Goal: Navigation & Orientation: Find specific page/section

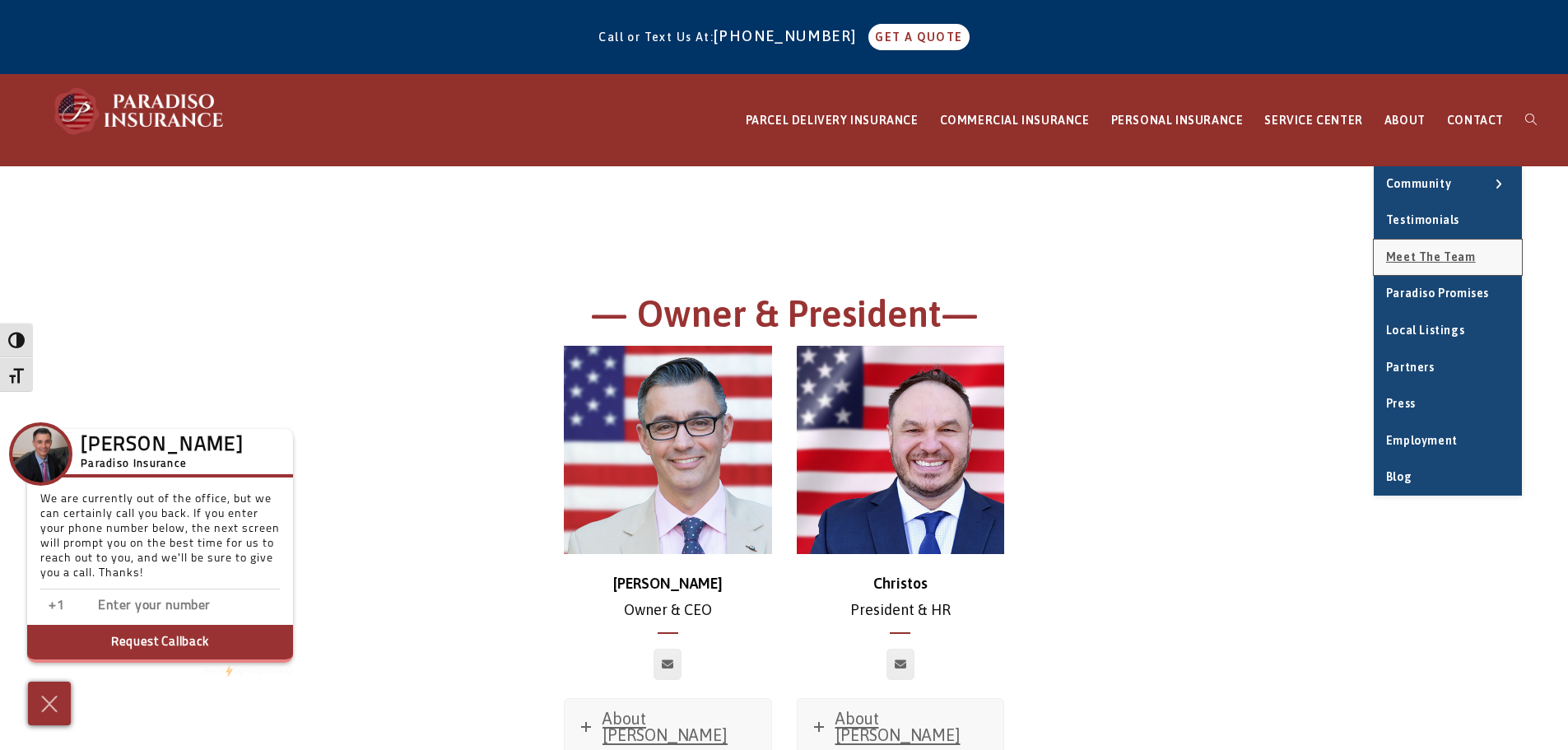
click at [1446, 251] on span "Meet the Team" at bounding box center [1431, 257] width 90 height 13
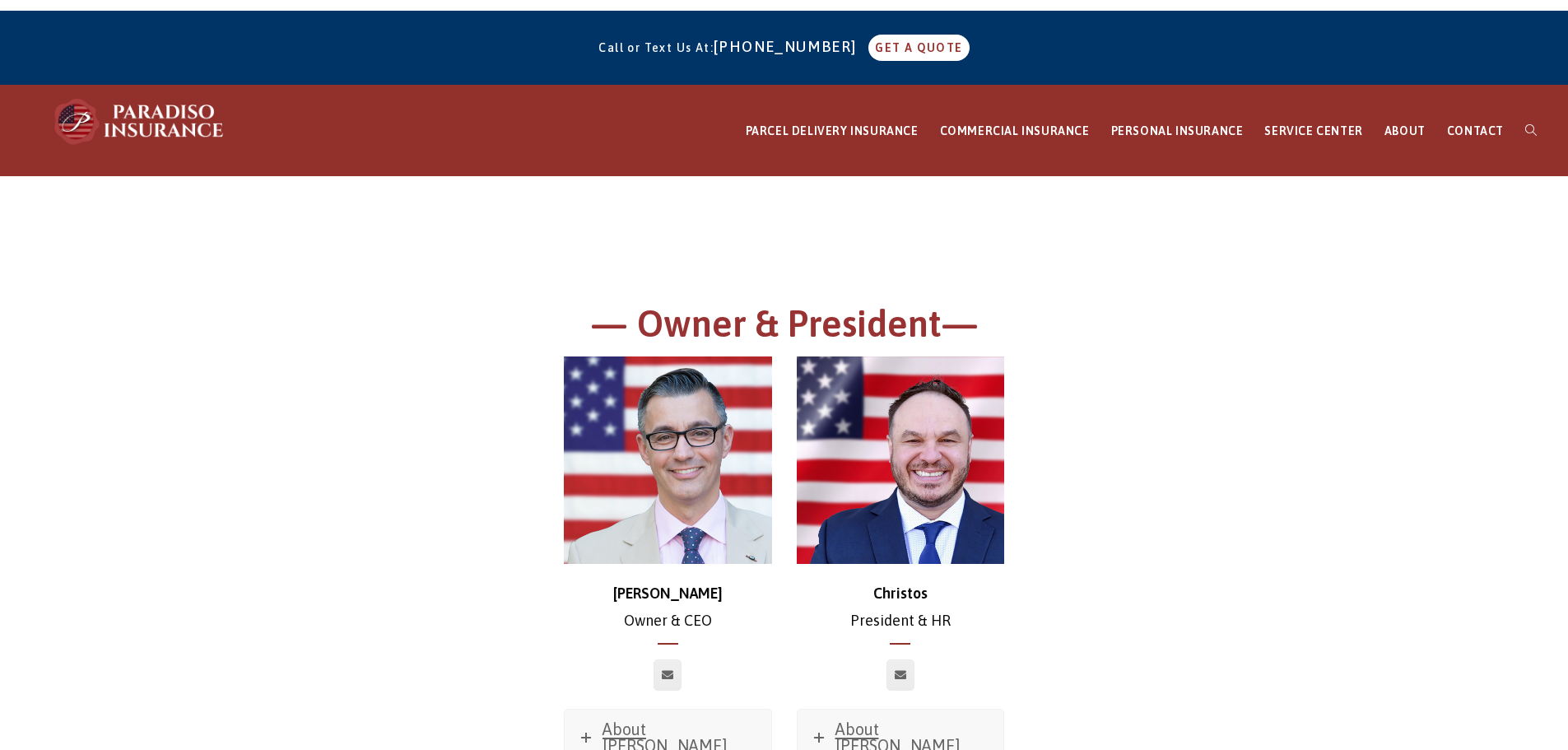
scroll to position [329, 0]
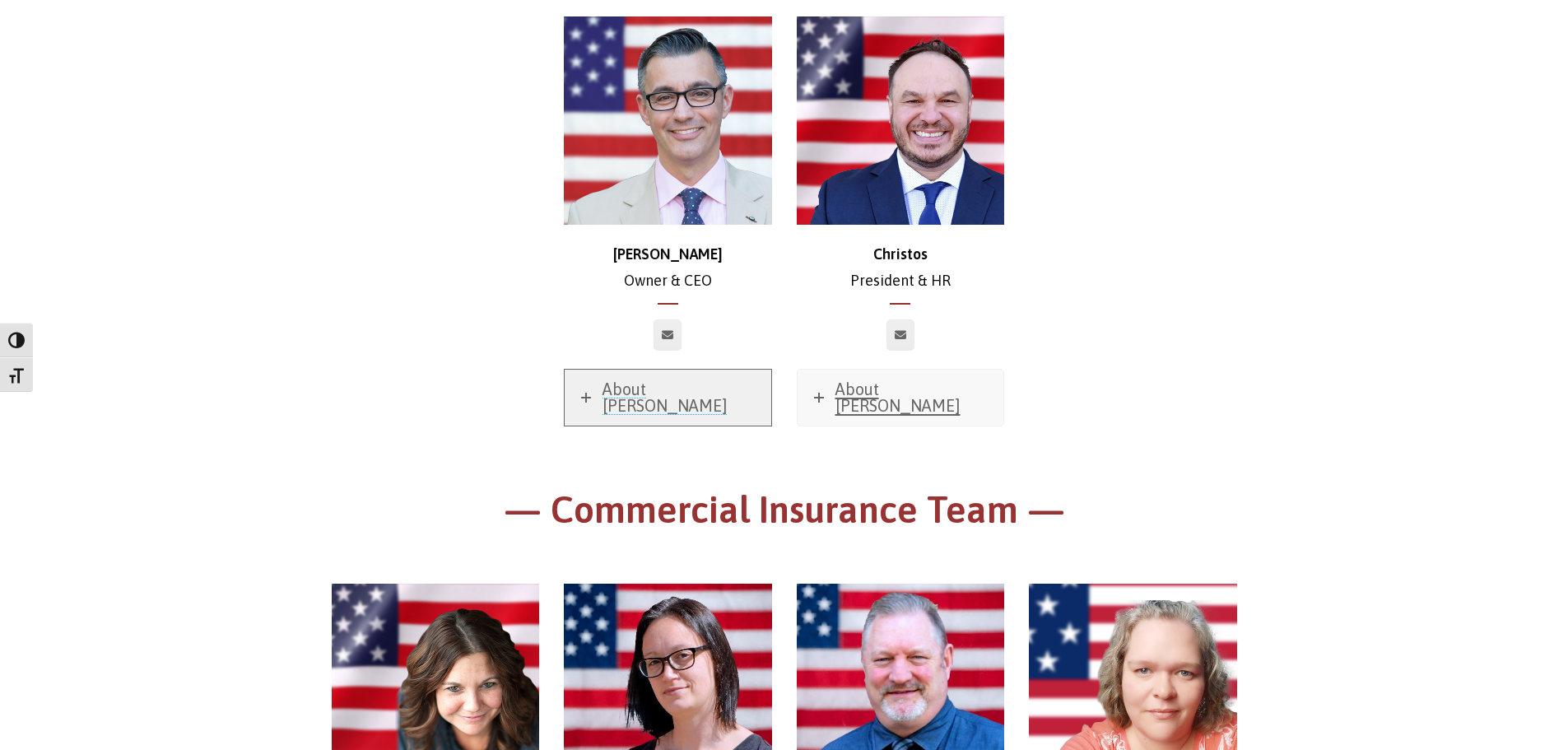
click at [643, 391] on span "About [PERSON_NAME]" at bounding box center [665, 397] width 125 height 35
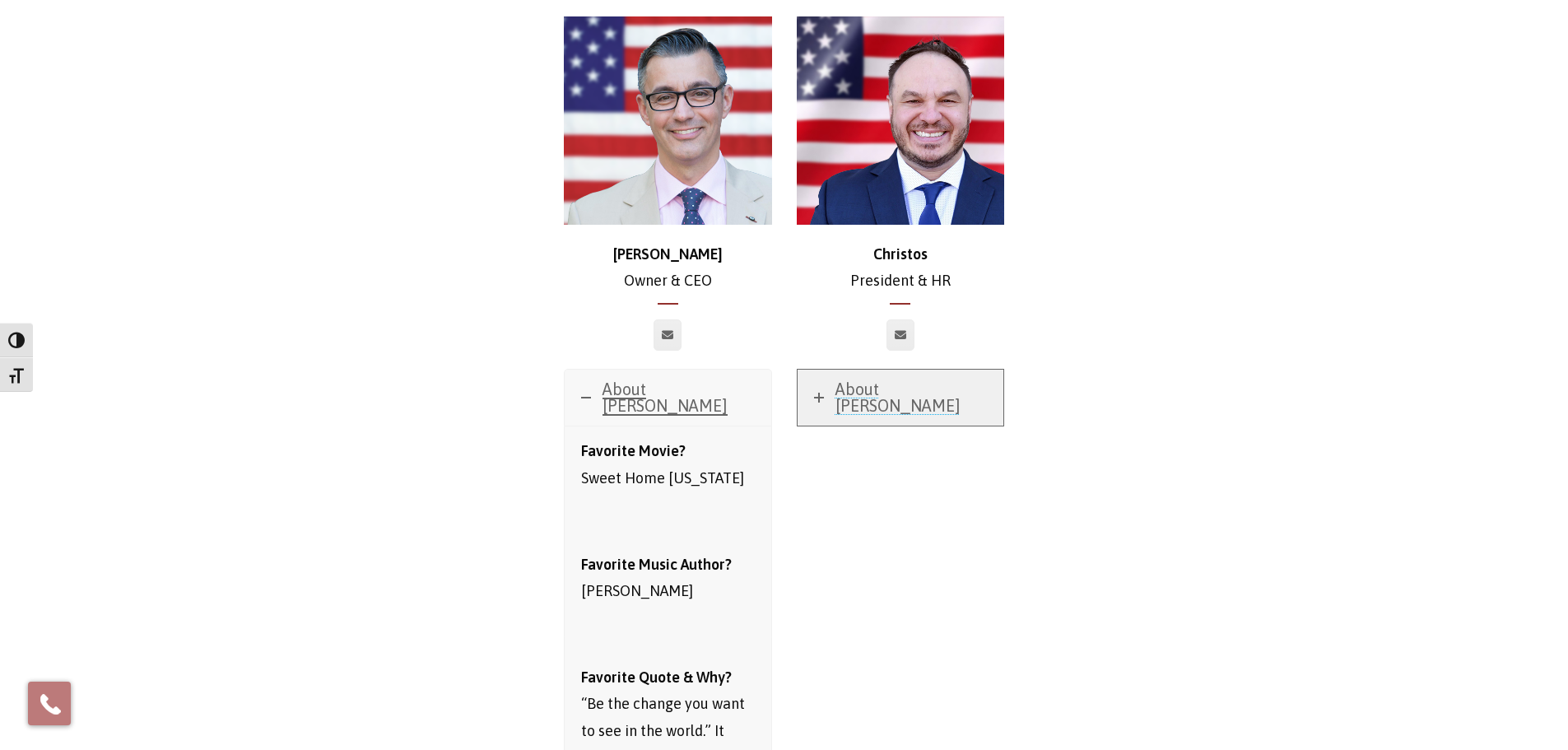
click at [927, 387] on span "About [PERSON_NAME]" at bounding box center [898, 397] width 125 height 35
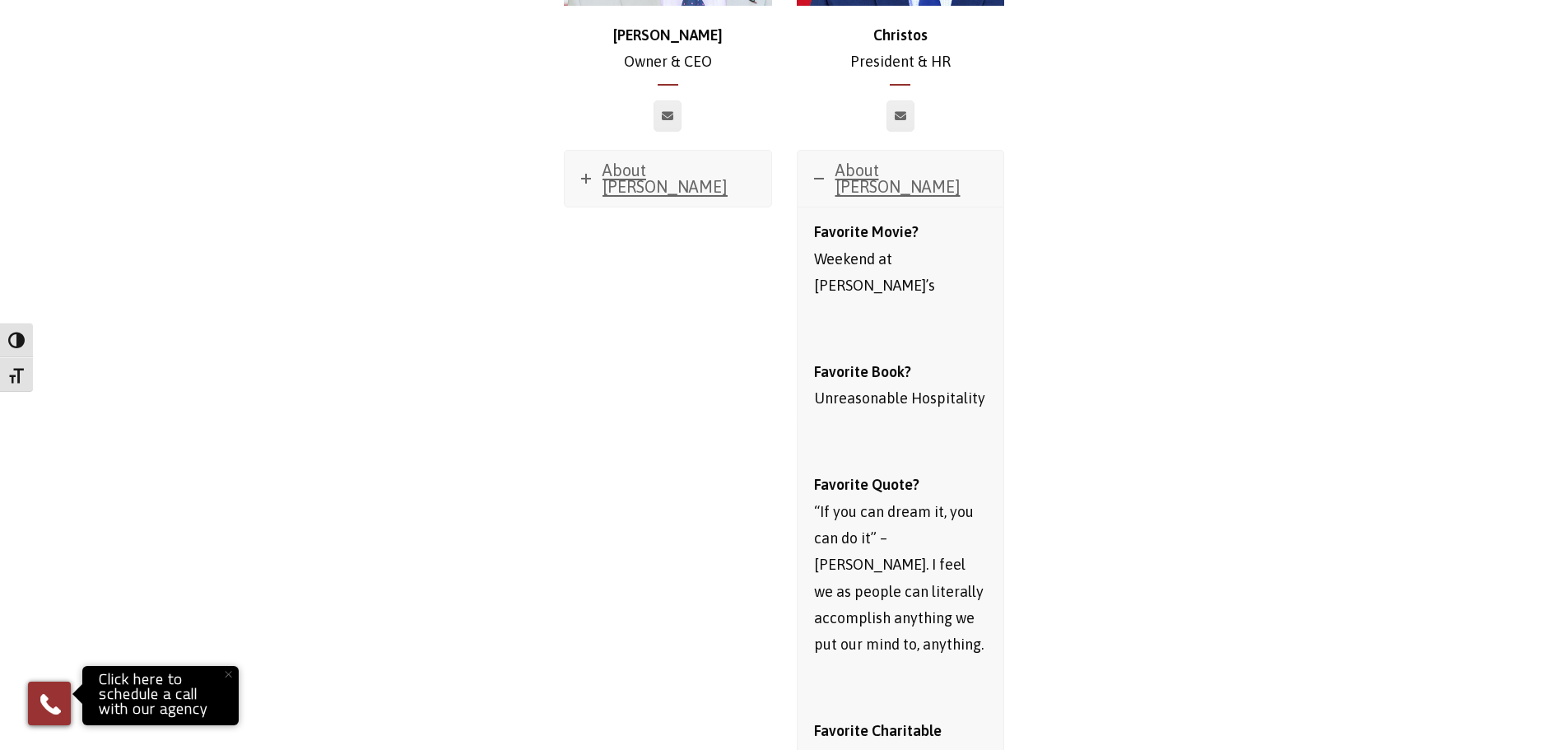
scroll to position [329, 0]
